Goal: Obtain resource: Obtain resource

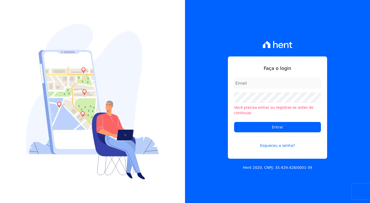
click at [348, 64] on div "Faça o login Você precisa entrar ou registrar-se antes de continuar. Entrar Esq…" at bounding box center [277, 101] width 185 height 203
click at [279, 87] on input "email" at bounding box center [277, 83] width 87 height 10
type input "[EMAIL_ADDRESS][PERSON_NAME][DOMAIN_NAME]"
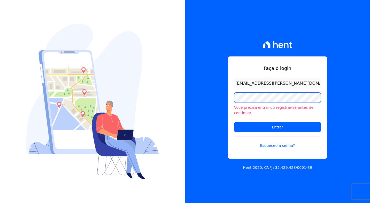
click at [234, 122] on input "Entrar" at bounding box center [277, 127] width 87 height 10
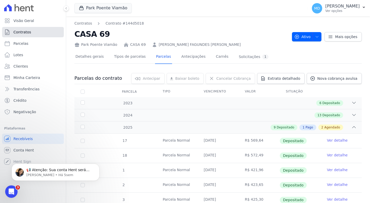
click at [26, 32] on span "Contratos" at bounding box center [22, 31] width 18 height 5
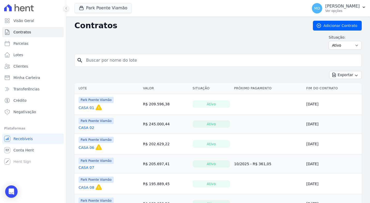
click at [112, 57] on input "search" at bounding box center [221, 60] width 277 height 10
type input "69"
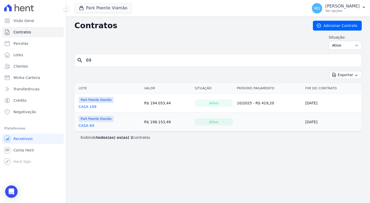
click at [89, 126] on link "CASA 69" at bounding box center [87, 125] width 16 height 5
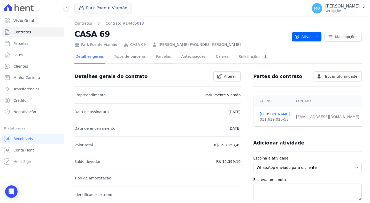
click at [159, 55] on link "Parcelas" at bounding box center [163, 57] width 17 height 14
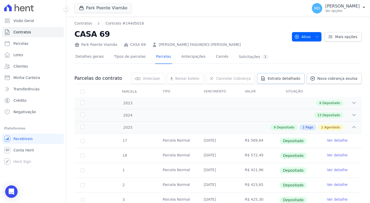
click at [298, 76] on link "Extrato detalhado" at bounding box center [281, 78] width 48 height 11
click at [360, 88] on span "Exportar XLSX" at bounding box center [352, 86] width 30 height 5
click at [28, 32] on span "Contratos" at bounding box center [22, 31] width 18 height 5
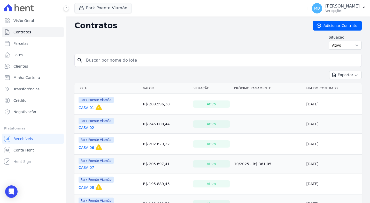
drag, startPoint x: 113, startPoint y: 59, endPoint x: 73, endPoint y: 59, distance: 40.3
type input "75"
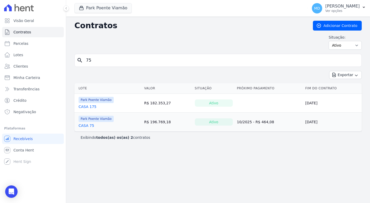
click at [91, 123] on link "CASA 75" at bounding box center [87, 125] width 16 height 5
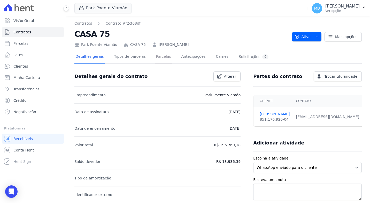
click at [155, 57] on link "Parcelas" at bounding box center [163, 57] width 17 height 14
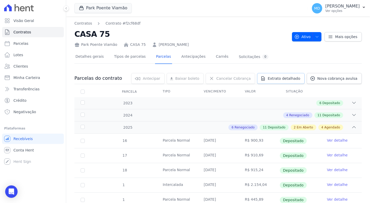
click at [297, 76] on link "Extrato detalhado" at bounding box center [281, 78] width 48 height 11
click at [356, 87] on span "Exportar XLSX" at bounding box center [352, 86] width 30 height 5
click at [349, 88] on span "Exportar XLSX" at bounding box center [352, 86] width 30 height 5
